Goal: Information Seeking & Learning: Learn about a topic

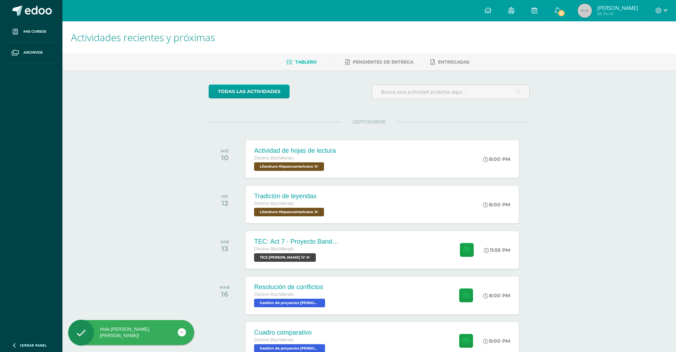
drag, startPoint x: 156, startPoint y: 219, endPoint x: 158, endPoint y: 227, distance: 8.2
drag, startPoint x: 158, startPoint y: 227, endPoint x: 515, endPoint y: 180, distance: 360.0
click at [515, 180] on div "SEPTIEMBRE MIÉ 10 Actividad de hojas de lectura Décimo Bachillerato Literatura …" at bounding box center [369, 278] width 321 height 313
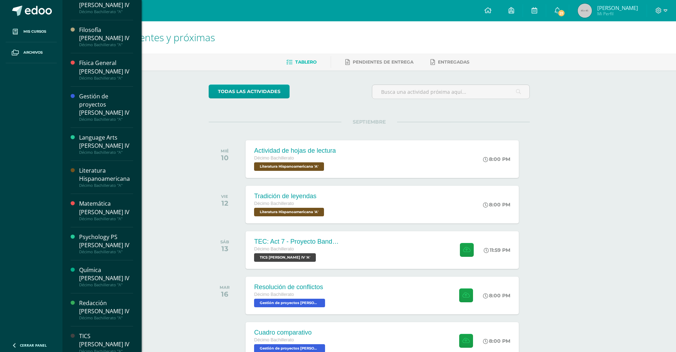
scroll to position [94, 0]
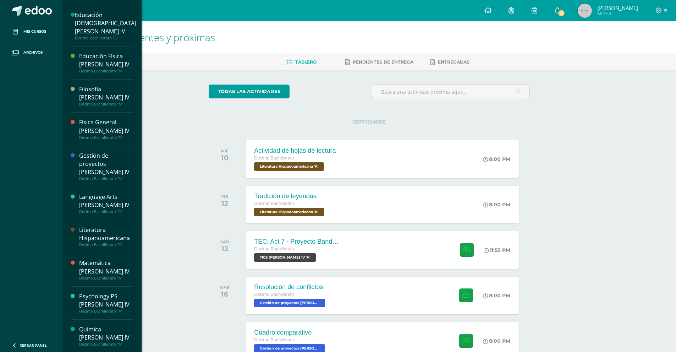
click at [121, 226] on div "Literatura Hispanoamericana" at bounding box center [106, 234] width 54 height 16
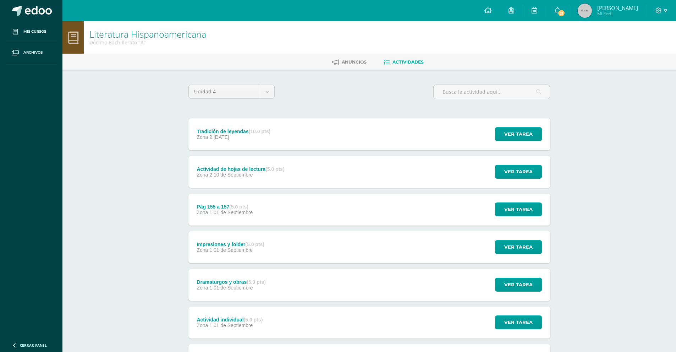
click at [257, 132] on strong "(10.0 pts)" at bounding box center [260, 131] width 22 height 6
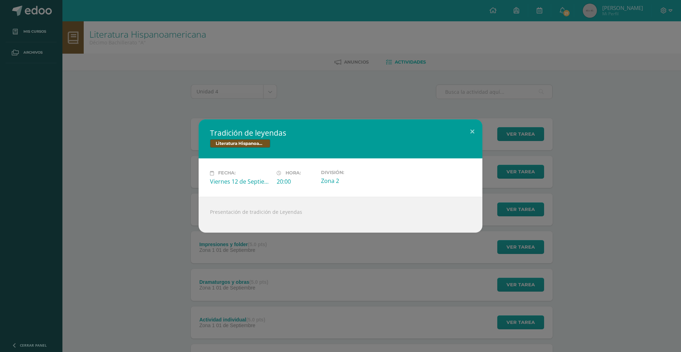
click at [252, 221] on div "Presentación de tradición de Leyendas" at bounding box center [341, 215] width 284 height 36
click at [144, 190] on div "Tradición de leyendas Literatura Hispanoamericana Fecha: [DATE] Hora: 20:00 Div…" at bounding box center [341, 175] width 676 height 113
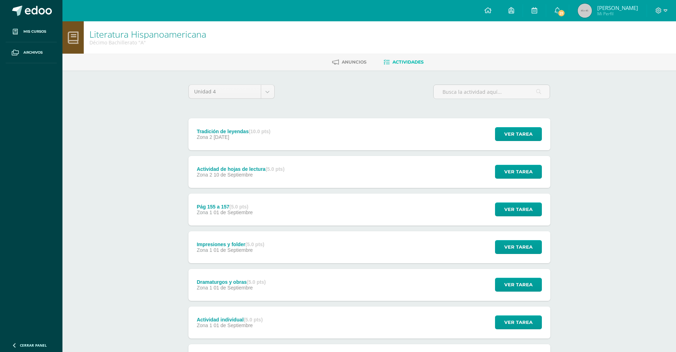
click at [234, 170] on div "Actividad de hojas de lectura (5.0 pts)" at bounding box center [241, 169] width 88 height 6
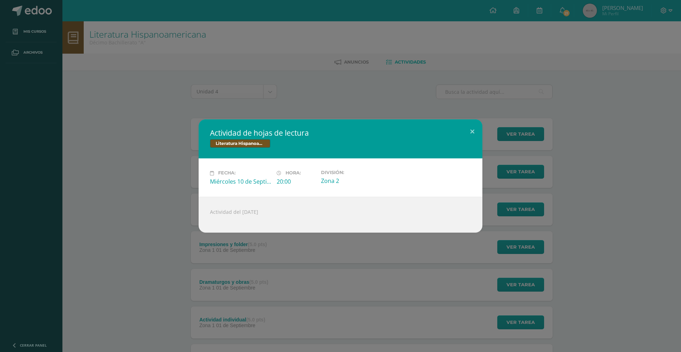
drag, startPoint x: 257, startPoint y: 230, endPoint x: 162, endPoint y: 188, distance: 103.9
click at [154, 188] on div "Actividad de hojas de lectura Literatura Hispanoamericana Fecha: Miércoles 10 d…" at bounding box center [341, 175] width 676 height 113
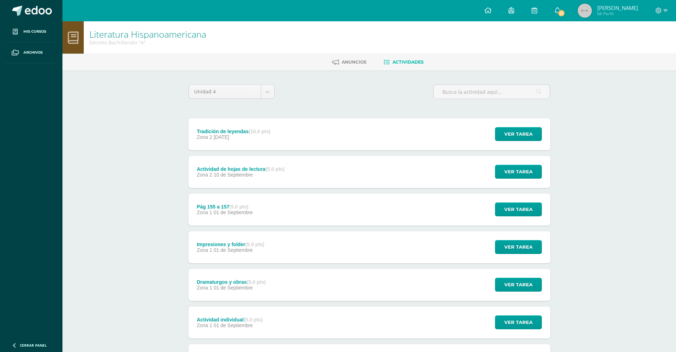
click at [273, 246] on div "Impresiones y folder (5.0 pts) Zona 1 01 de Septiembre" at bounding box center [230, 247] width 84 height 32
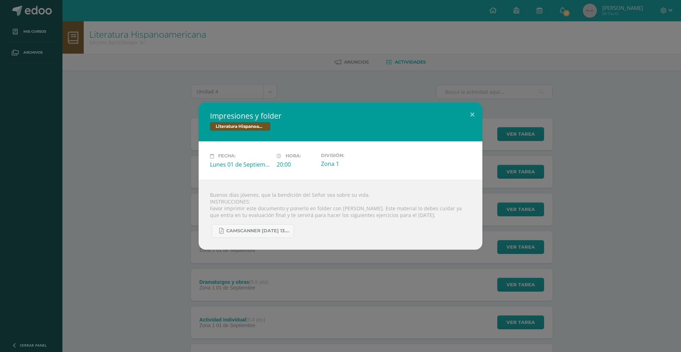
click at [536, 268] on div "Impresiones y folder Literatura Hispanoamericana Fecha: Lunes 01 de Septiembre …" at bounding box center [340, 176] width 681 height 352
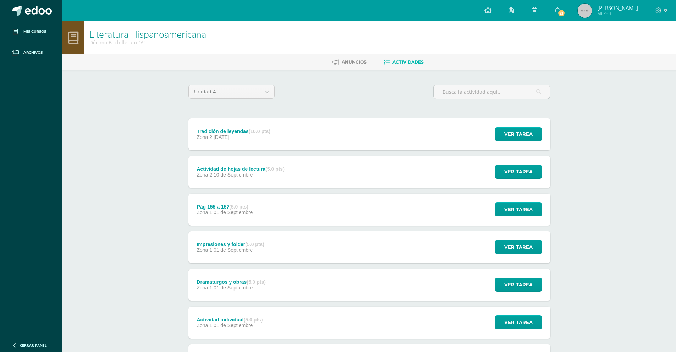
click at [252, 214] on span "01 de Septiembre" at bounding box center [233, 212] width 39 height 6
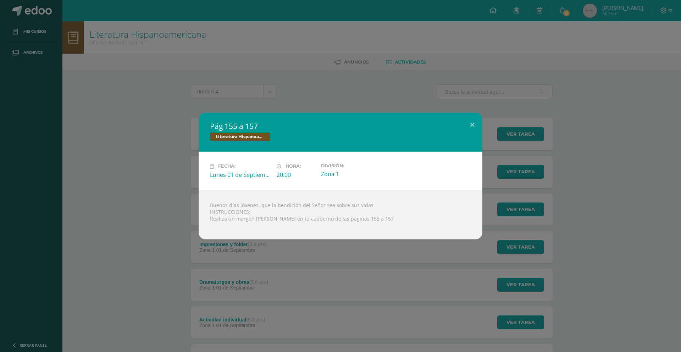
click at [177, 195] on div "Pág 155 a 157 Literatura Hispanoamericana Fecha: Lunes 01 de Septiembre Hora: 2…" at bounding box center [341, 175] width 676 height 126
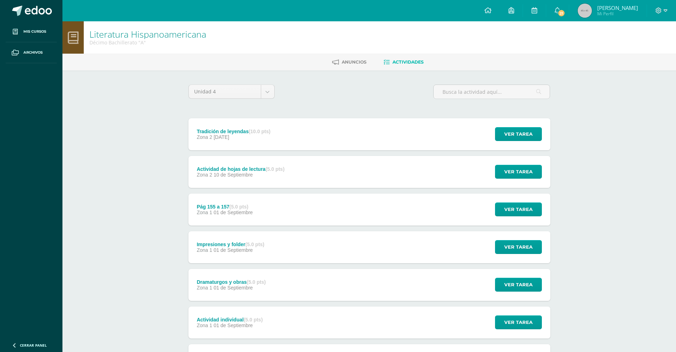
click at [233, 176] on span "10 de Septiembre" at bounding box center [233, 175] width 39 height 6
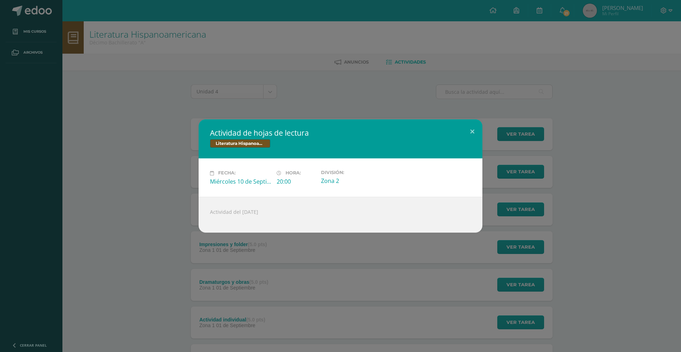
click at [143, 150] on div "Actividad de hojas de lectura Literatura Hispanoamericana Fecha: Miércoles 10 d…" at bounding box center [341, 175] width 676 height 113
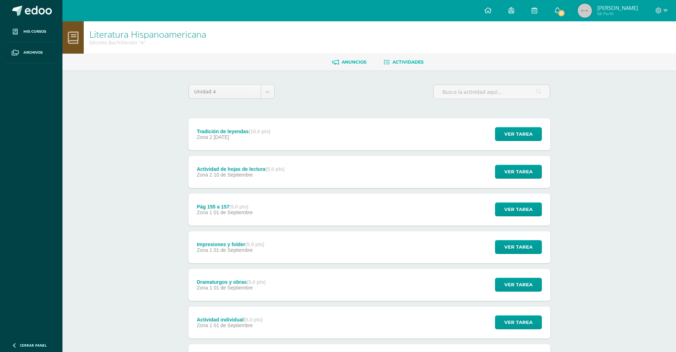
click at [348, 64] on span "Anuncios" at bounding box center [354, 61] width 25 height 5
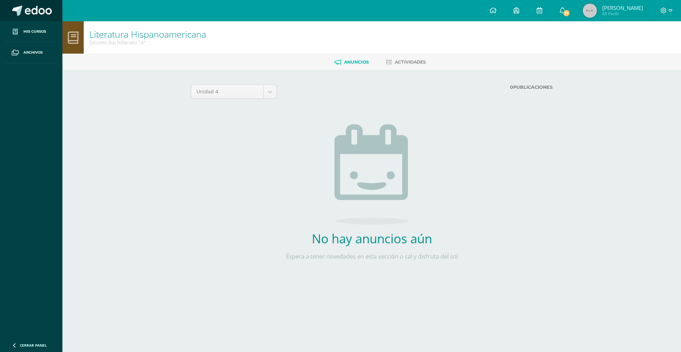
click at [13, 13] on span at bounding box center [17, 11] width 10 height 10
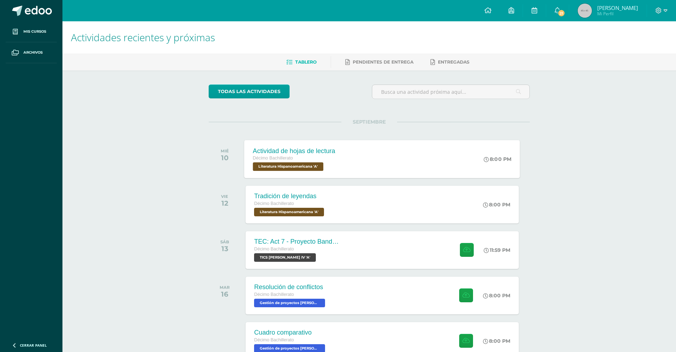
click at [311, 153] on div "Actividad de hojas de lectura" at bounding box center [294, 150] width 82 height 7
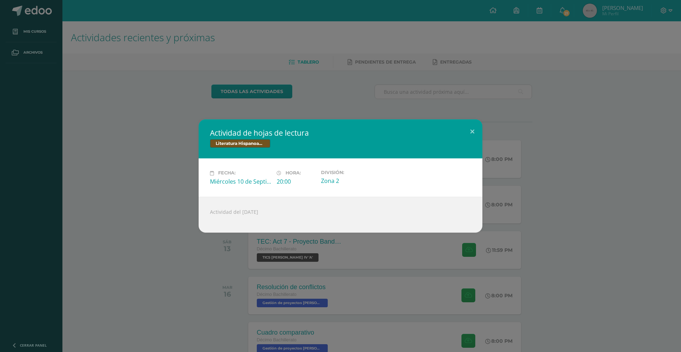
click at [278, 212] on div "Actividad del 05 de septiembre" at bounding box center [341, 215] width 284 height 36
click at [518, 202] on div "Actividad de hojas de lectura Literatura Hispanoamericana Fecha: Miércoles 10 d…" at bounding box center [341, 175] width 676 height 113
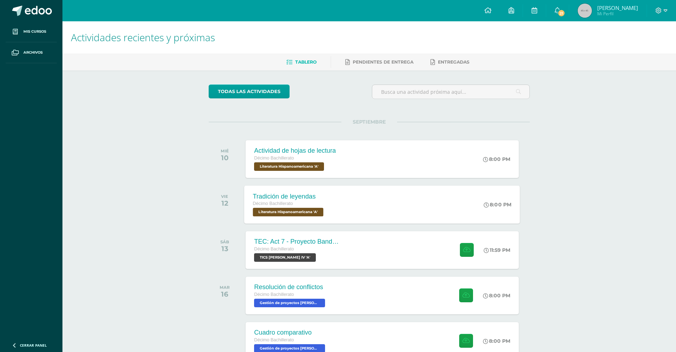
click at [425, 208] on div "Tradición de leyendas Décimo Bachillerato Literatura Hispanoamericana 'A' 8:00 …" at bounding box center [383, 204] width 276 height 38
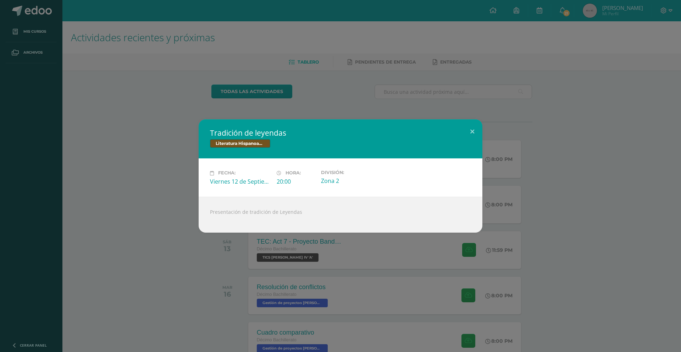
click at [590, 214] on div "Tradición de leyendas Literatura Hispanoamericana Fecha: Viernes 12 de Septiemb…" at bounding box center [341, 175] width 676 height 113
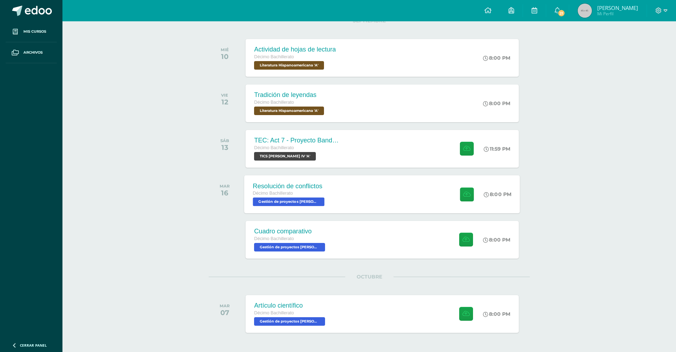
scroll to position [118, 0]
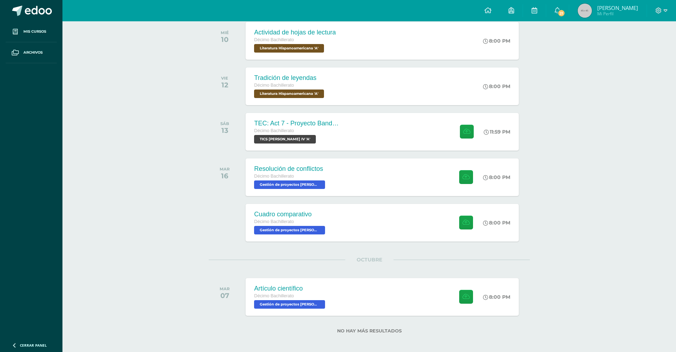
click at [383, 198] on div "SEPTIEMBRE MIÉ 10 Actividad de hojas de lectura Décimo Bachillerato Literatura …" at bounding box center [369, 160] width 321 height 313
click at [386, 187] on div "Resolución de conflictos Décimo Bachillerato Gestión de proyectos Bach IV 'A' 8…" at bounding box center [383, 177] width 276 height 38
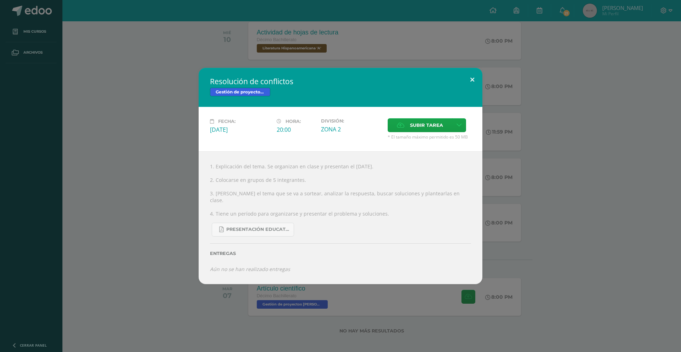
click at [474, 86] on button at bounding box center [472, 80] width 20 height 24
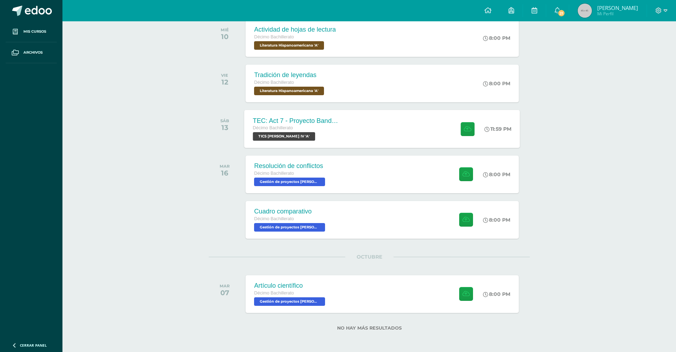
scroll to position [122, 0]
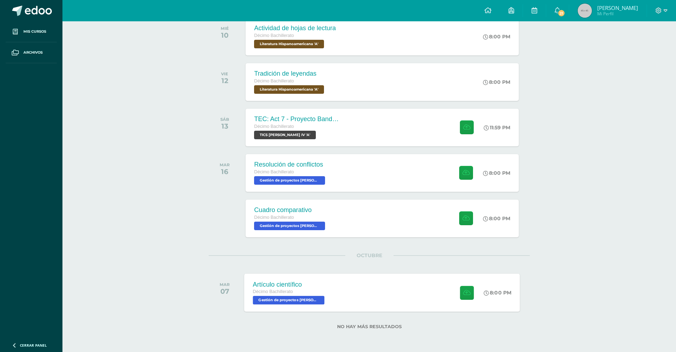
click at [351, 278] on div "Artículo científico Décimo Bachillerato Gestión de proyectos Bach IV 'A' 8:00 P…" at bounding box center [383, 292] width 276 height 38
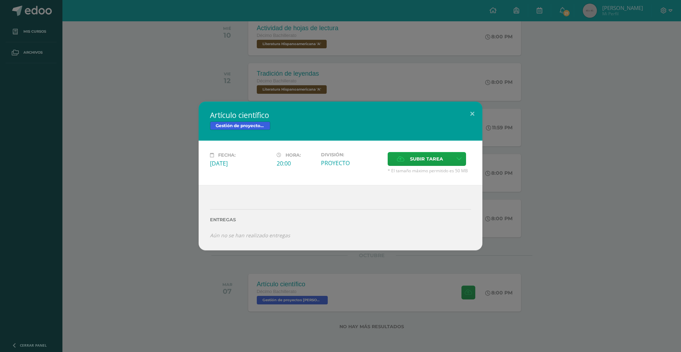
click at [508, 187] on div "Artículo científico Gestión de proyectos Bach IV Fecha: Martes 07 de Octubre Ho…" at bounding box center [341, 175] width 676 height 148
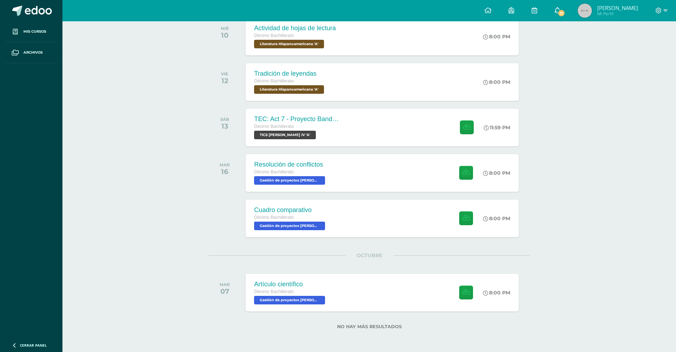
click at [565, 13] on span "21" at bounding box center [562, 13] width 8 height 8
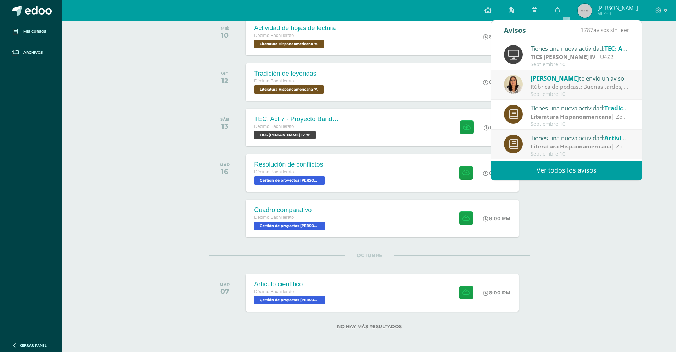
click at [602, 79] on div "Carmen Melgar te envió un aviso" at bounding box center [580, 77] width 99 height 9
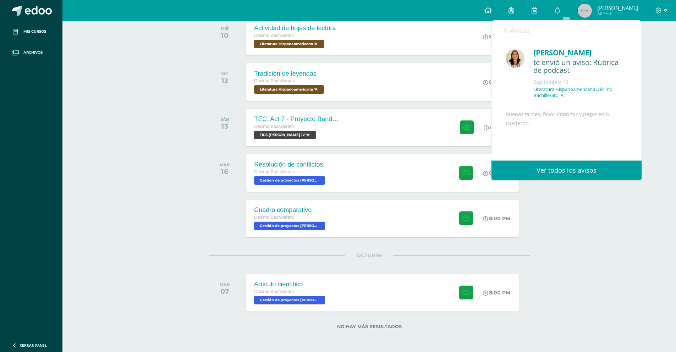
click at [579, 129] on div "Buenas tardes, favor imprimir y pegar en tu cuaderno. Archivo Adjunto" at bounding box center [567, 156] width 122 height 92
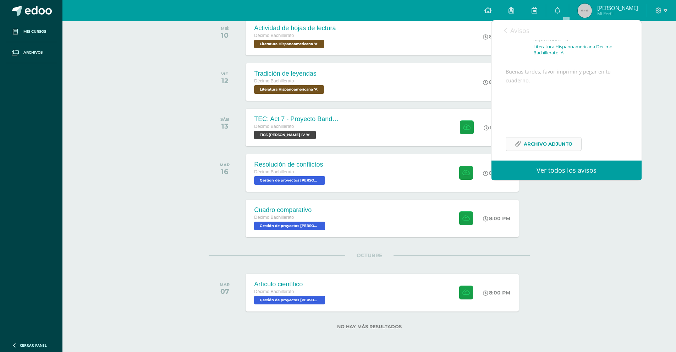
scroll to position [59, 0]
click at [545, 144] on span "Archivo Adjunto" at bounding box center [548, 137] width 49 height 13
click at [520, 34] on span "Avisos" at bounding box center [519, 30] width 19 height 9
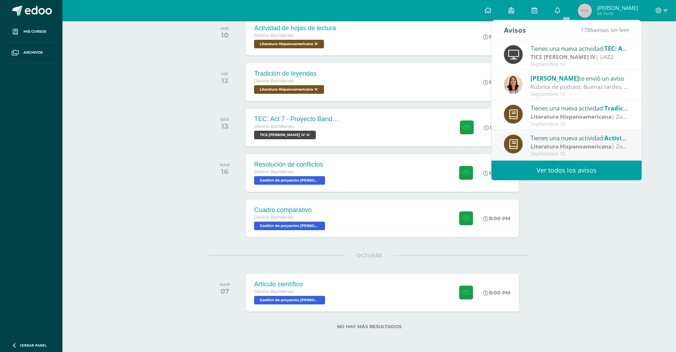
drag, startPoint x: 534, startPoint y: 32, endPoint x: 531, endPoint y: 28, distance: 4.8
click at [531, 28] on div "Avisos 1786 avisos sin leer Avisos" at bounding box center [567, 30] width 150 height 20
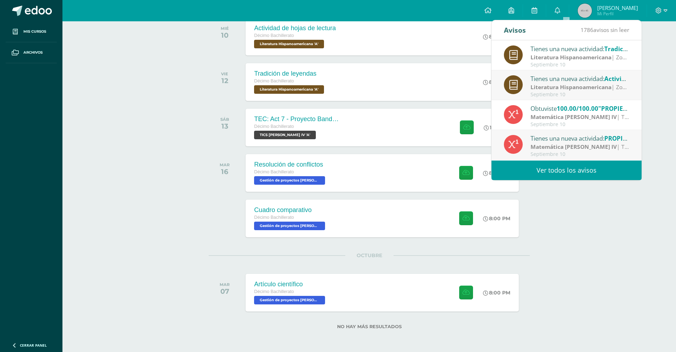
click at [583, 105] on span "100.00/100.00" at bounding box center [578, 108] width 42 height 8
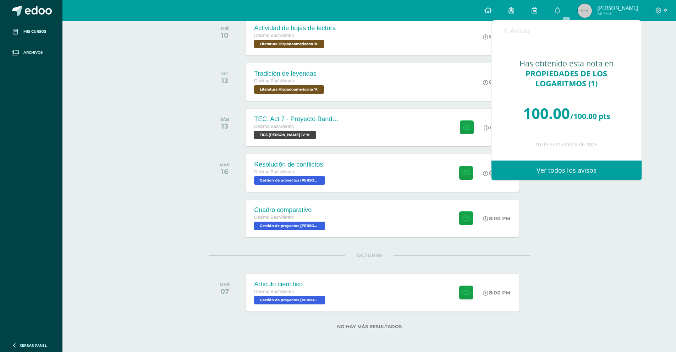
click at [505, 30] on icon at bounding box center [505, 31] width 3 height 6
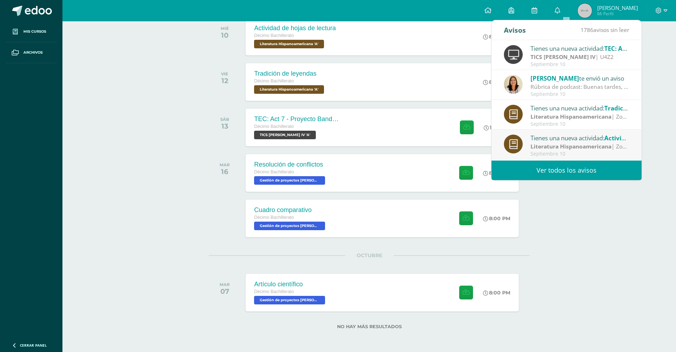
click at [578, 136] on div "Tienes una nueva actividad: Actividad de hojas de lectura" at bounding box center [580, 137] width 99 height 9
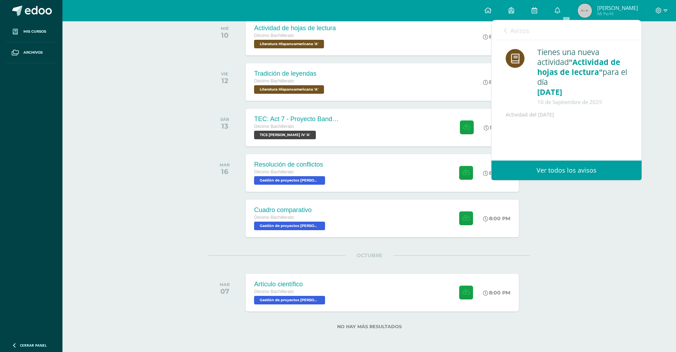
drag, startPoint x: 497, startPoint y: 25, endPoint x: 515, endPoint y: 34, distance: 19.8
click at [511, 32] on div "Avisos 1785 avisos sin leer Avisos" at bounding box center [567, 30] width 150 height 20
click at [515, 34] on span "Avisos" at bounding box center [519, 30] width 19 height 9
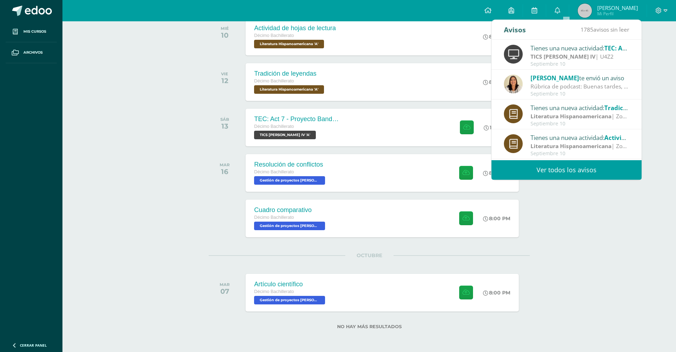
scroll to position [63, 0]
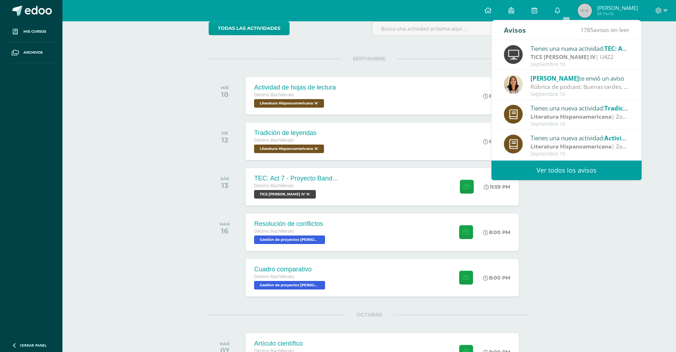
click at [572, 86] on div "Rúbrica de podcast: Buenas tardes, favor imprimir y pegar en tu cuaderno." at bounding box center [580, 87] width 99 height 8
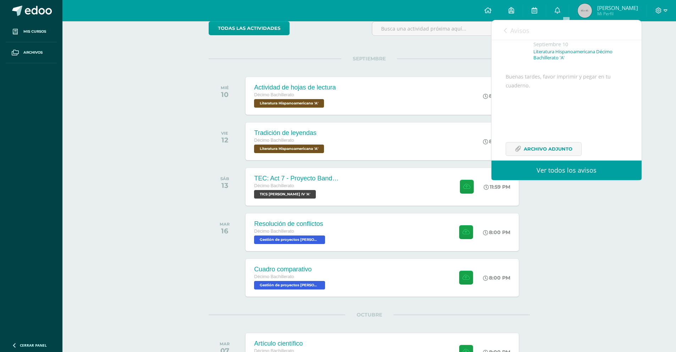
scroll to position [66, 0]
click at [646, 96] on div "Actividades recientes y próximas Tablero Pendientes de entrega Entregadas todas…" at bounding box center [369, 184] width 614 height 453
